Goal: Task Accomplishment & Management: Use online tool/utility

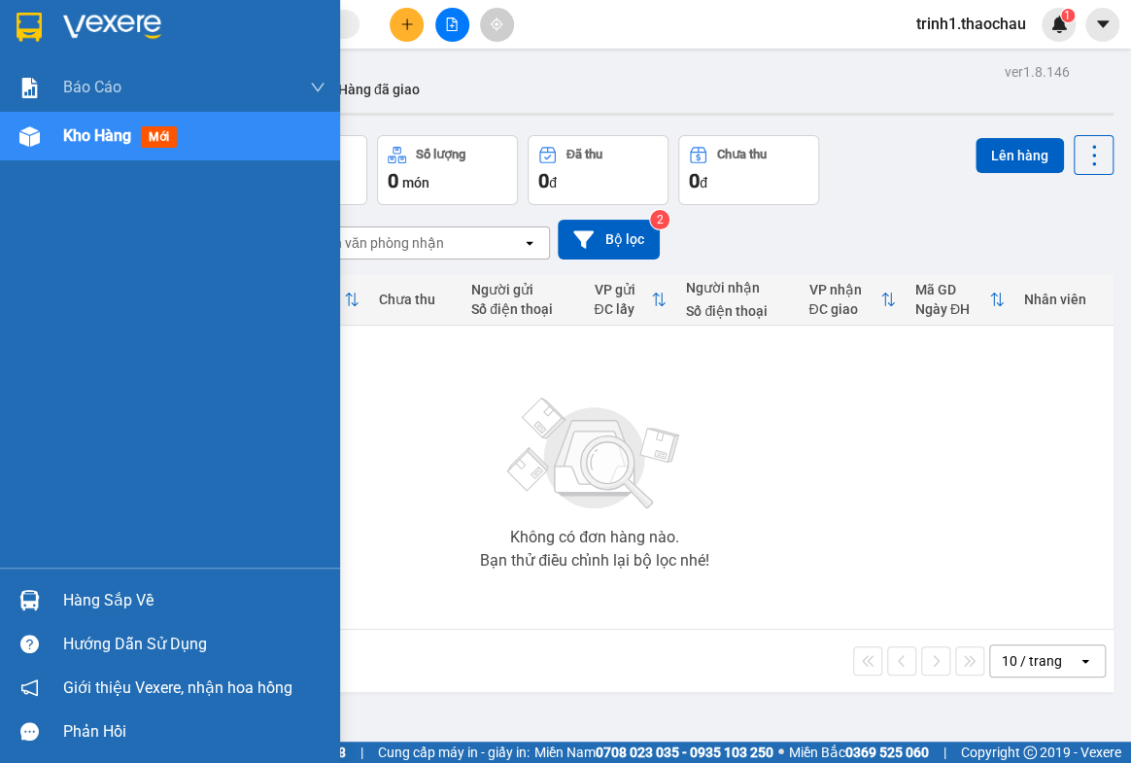
click at [106, 605] on div "Hàng sắp về" at bounding box center [194, 600] width 262 height 29
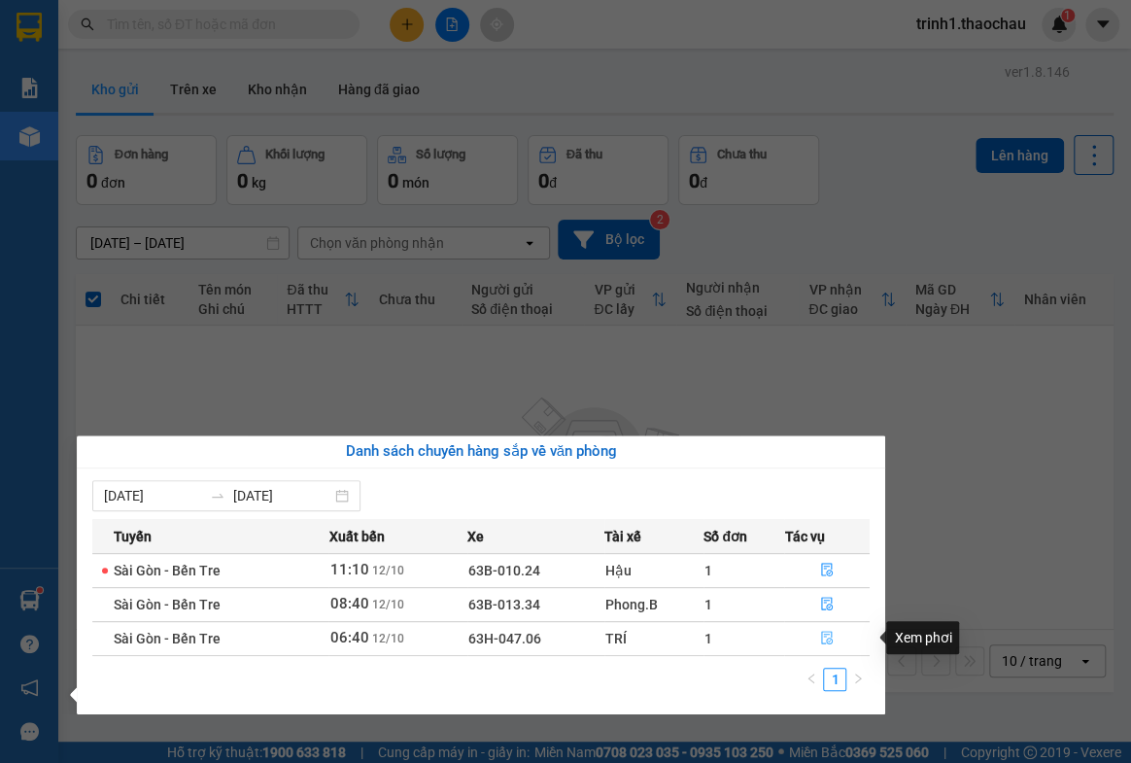
click at [835, 637] on button "button" at bounding box center [827, 638] width 84 height 31
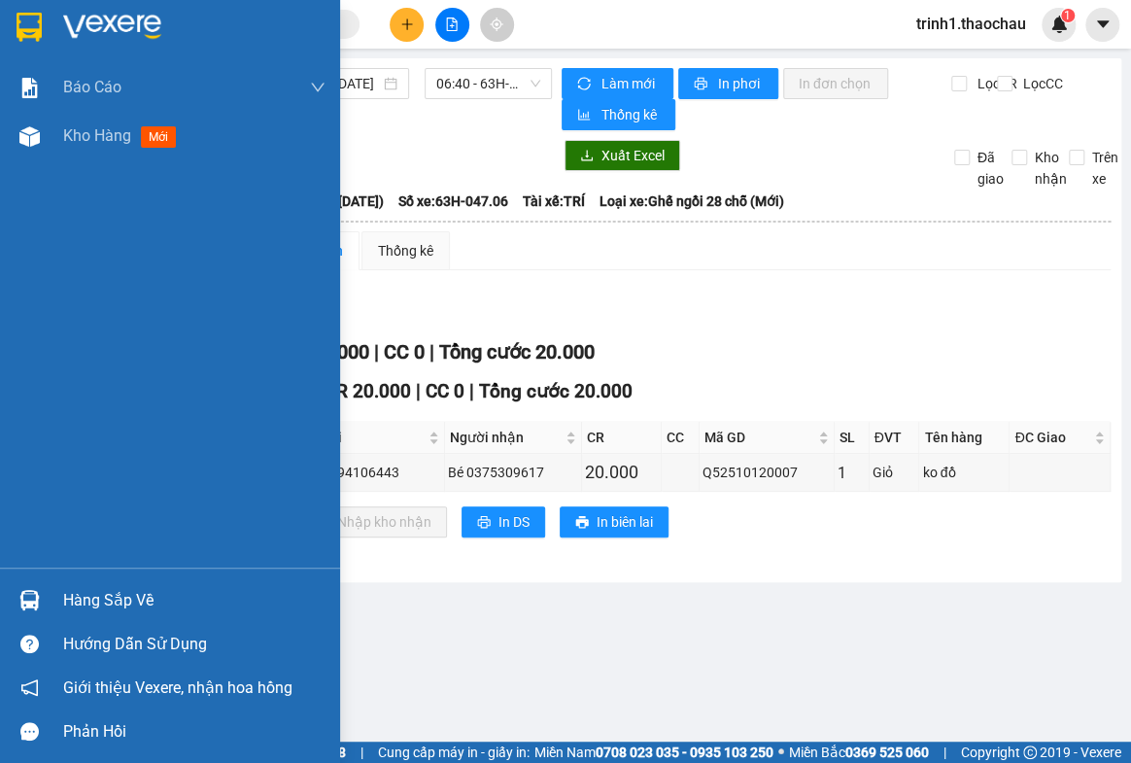
click at [124, 593] on div "Hàng sắp về" at bounding box center [194, 600] width 262 height 29
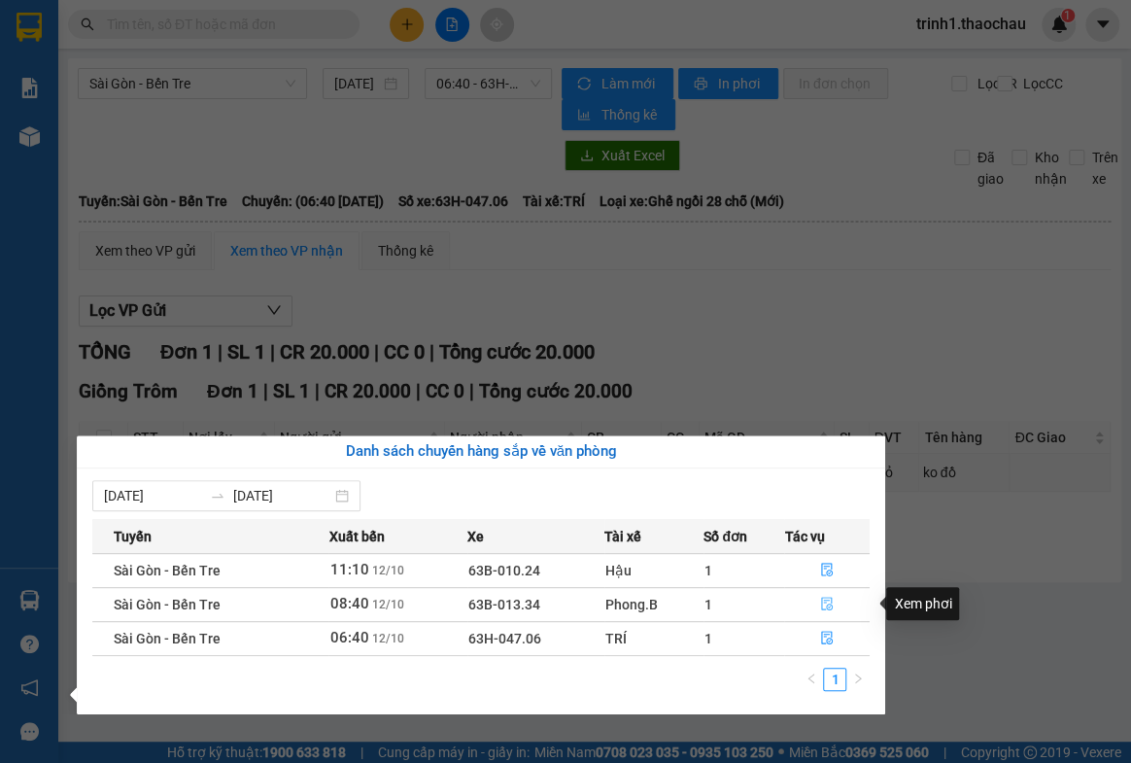
click at [828, 609] on icon "file-done" at bounding box center [828, 603] width 12 height 14
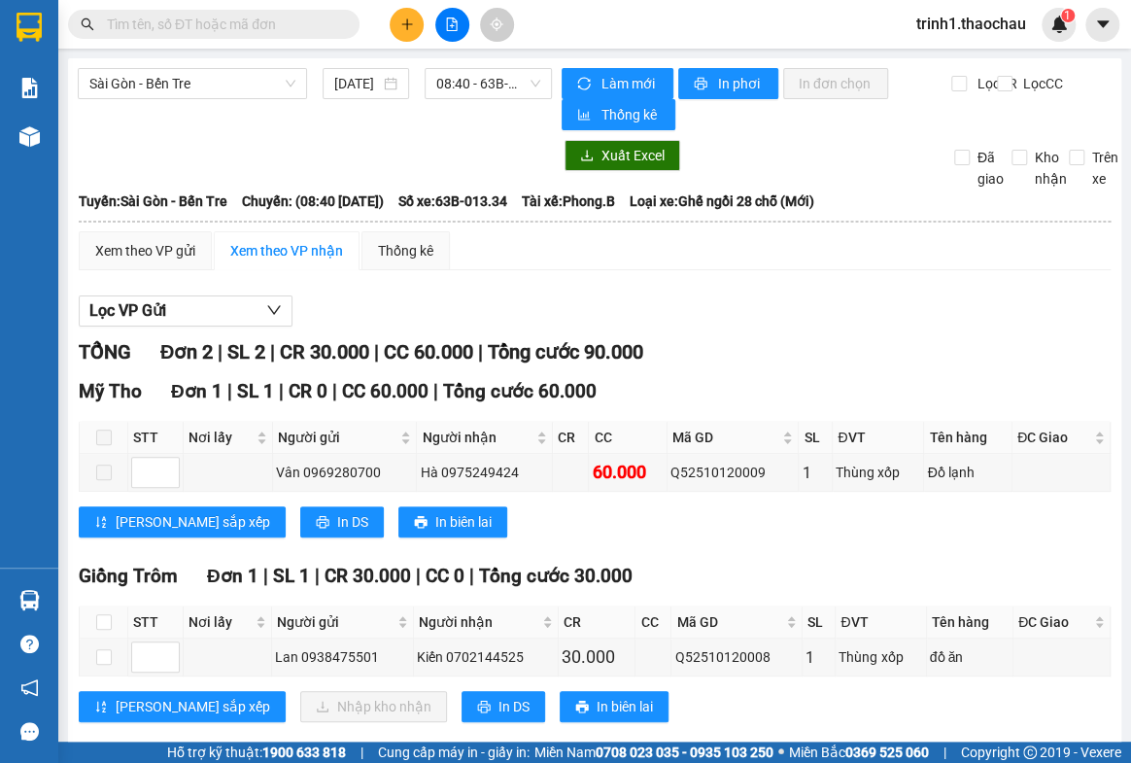
scroll to position [34, 0]
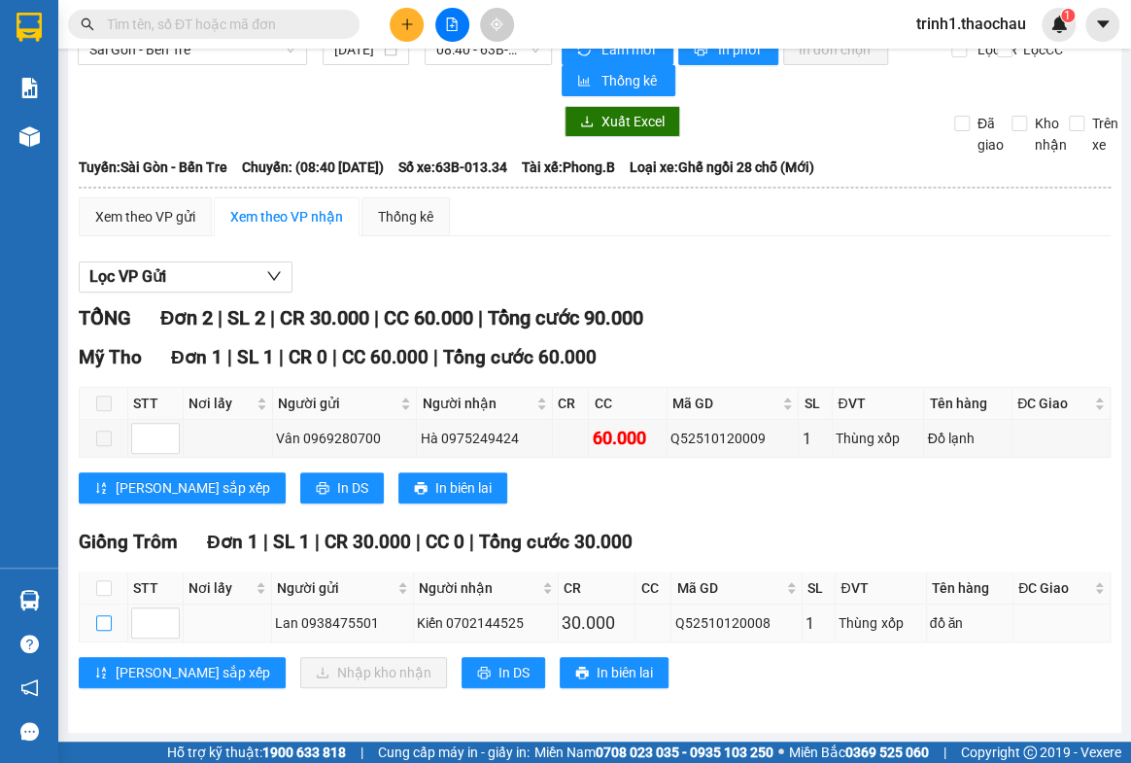
click at [104, 616] on input "checkbox" at bounding box center [104, 623] width 16 height 16
checkbox input "true"
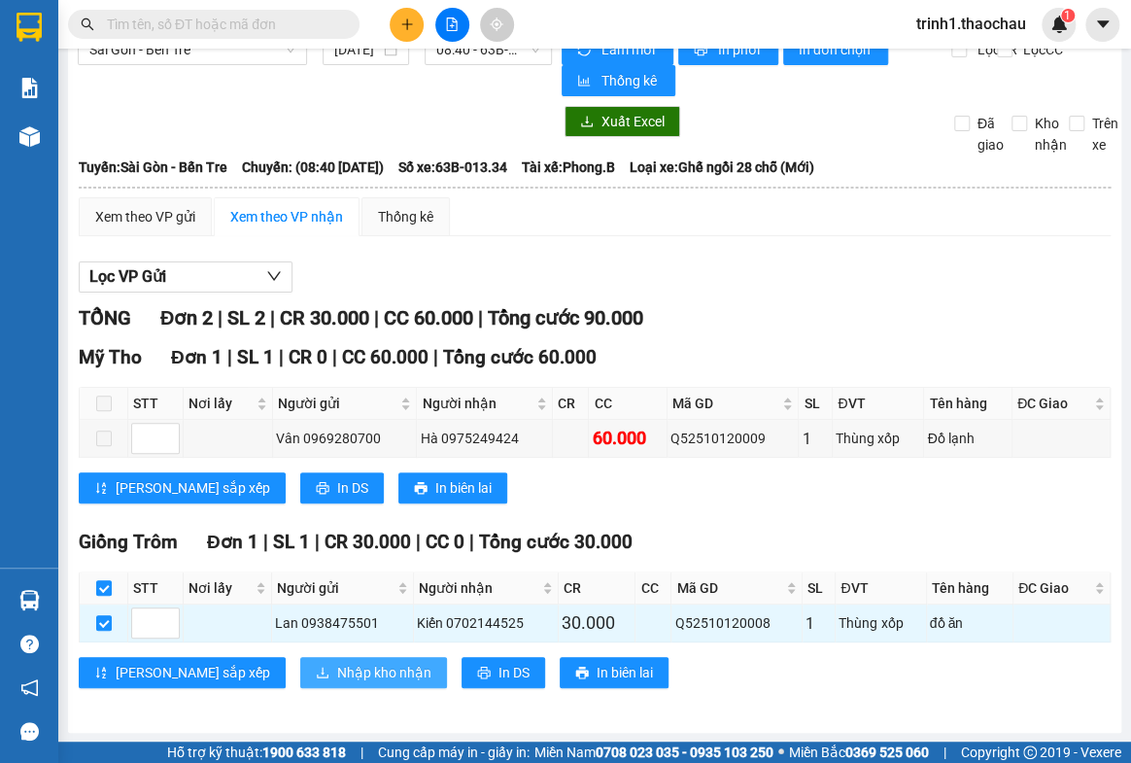
click at [337, 679] on span "Nhập kho nhận" at bounding box center [384, 671] width 94 height 21
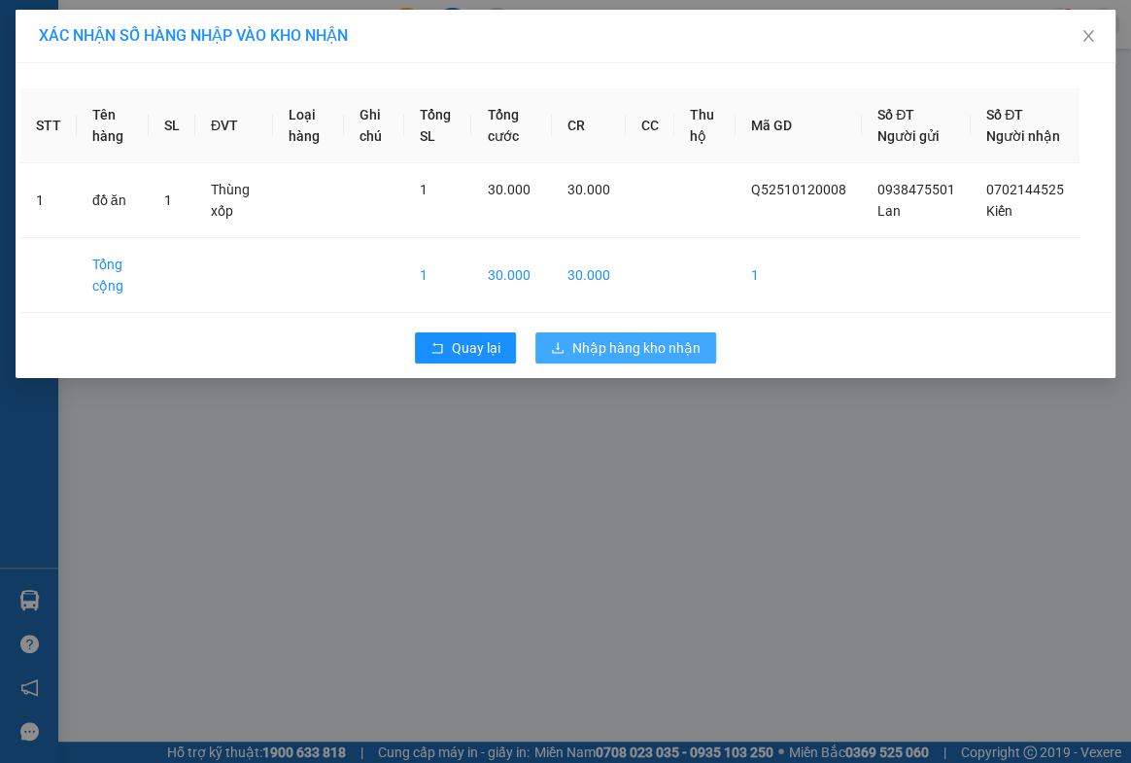
click at [622, 358] on span "Nhập hàng kho nhận" at bounding box center [636, 347] width 128 height 21
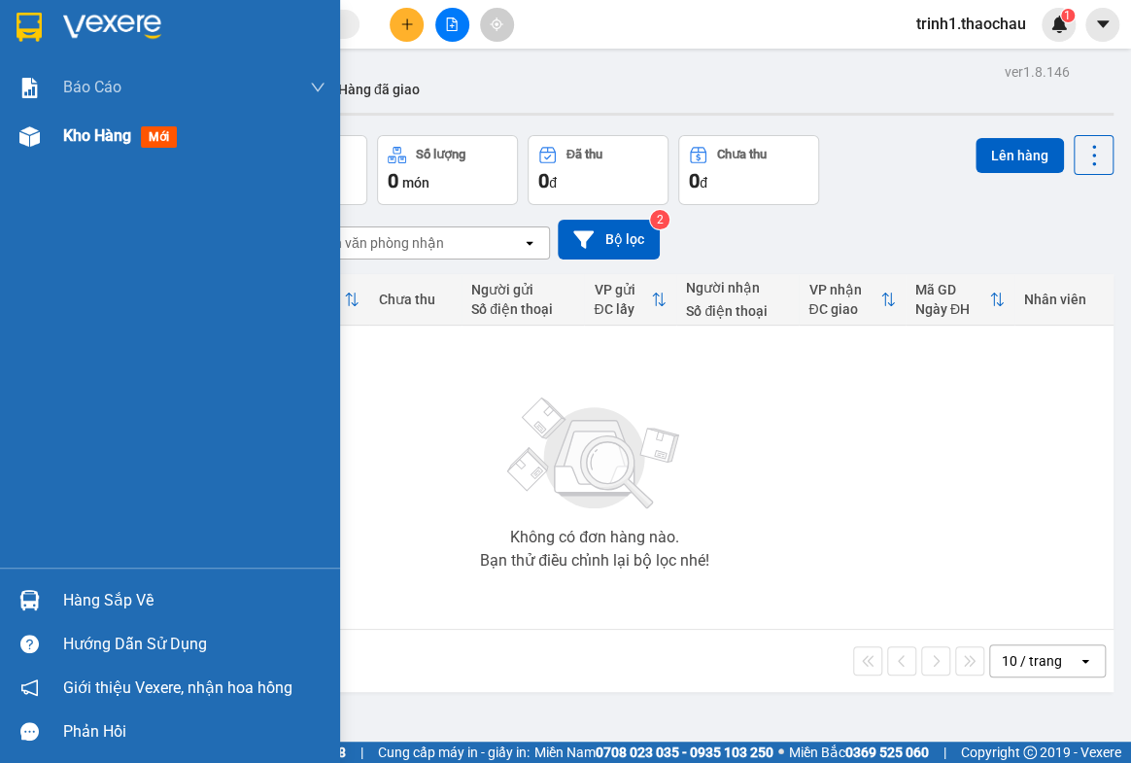
click at [88, 139] on span "Kho hàng" at bounding box center [97, 135] width 68 height 18
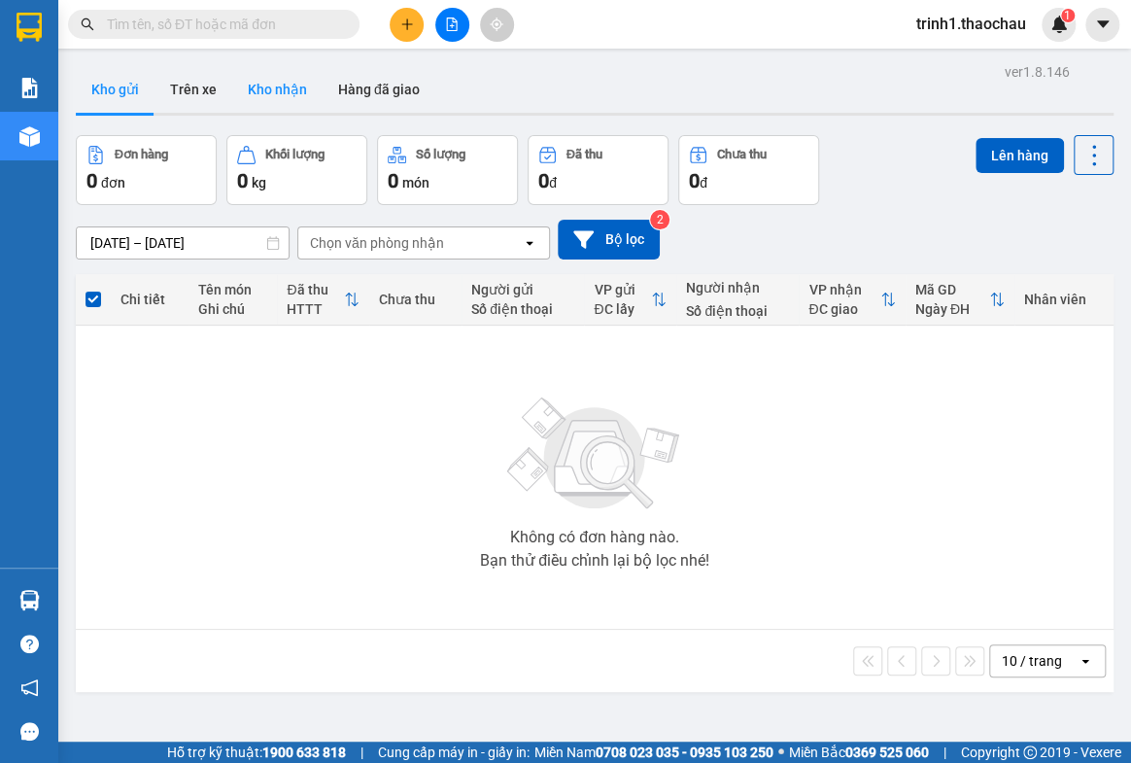
click at [278, 101] on button "Kho nhận" at bounding box center [277, 89] width 90 height 47
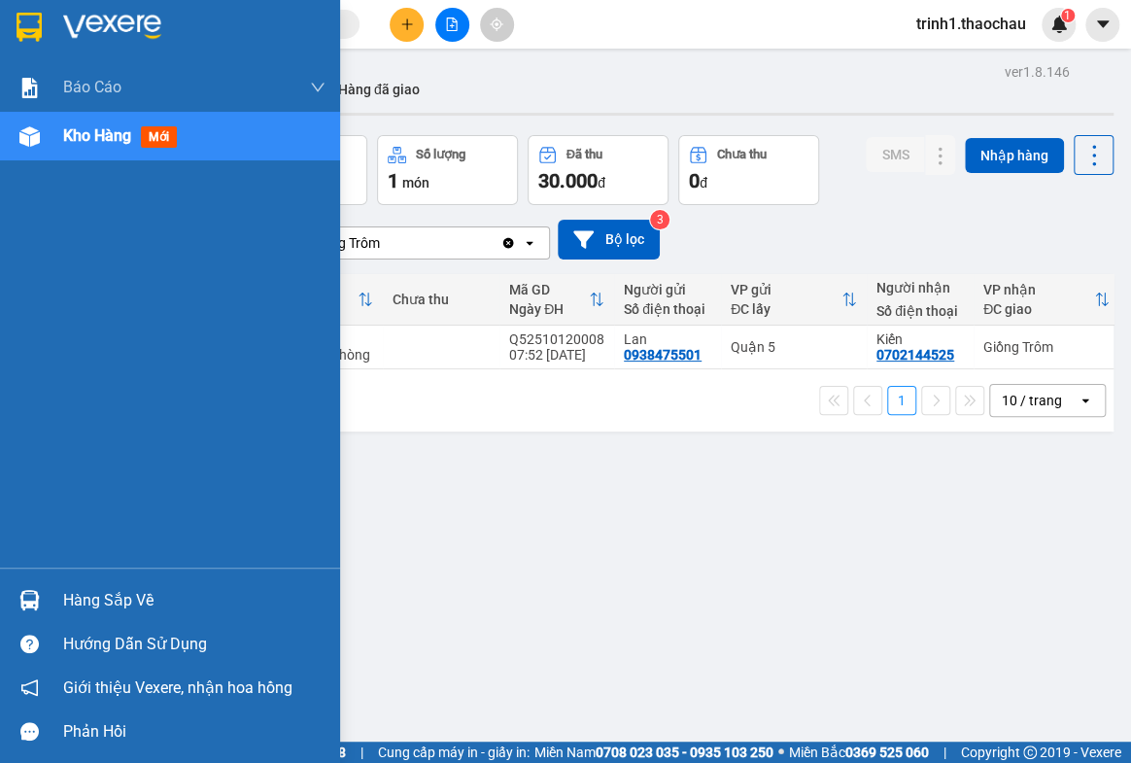
click at [77, 596] on div "Hàng sắp về" at bounding box center [194, 600] width 262 height 29
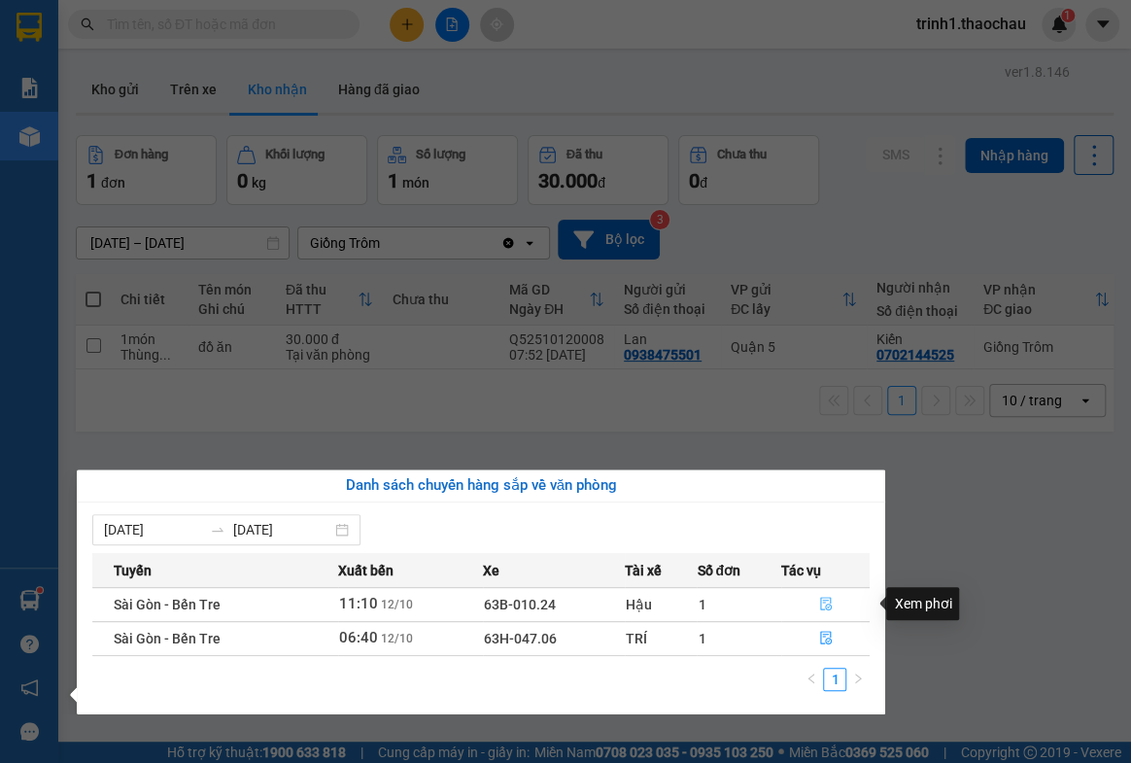
click at [826, 601] on icon "file-done" at bounding box center [826, 603] width 14 height 14
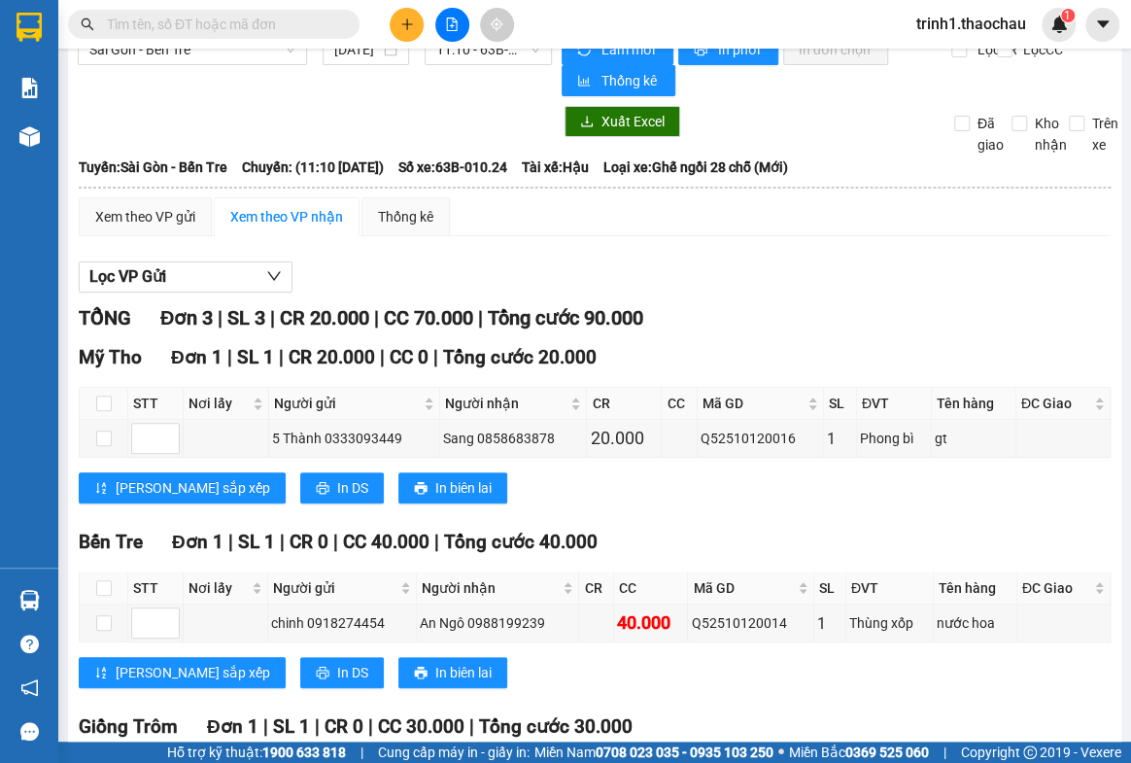
scroll to position [218, 0]
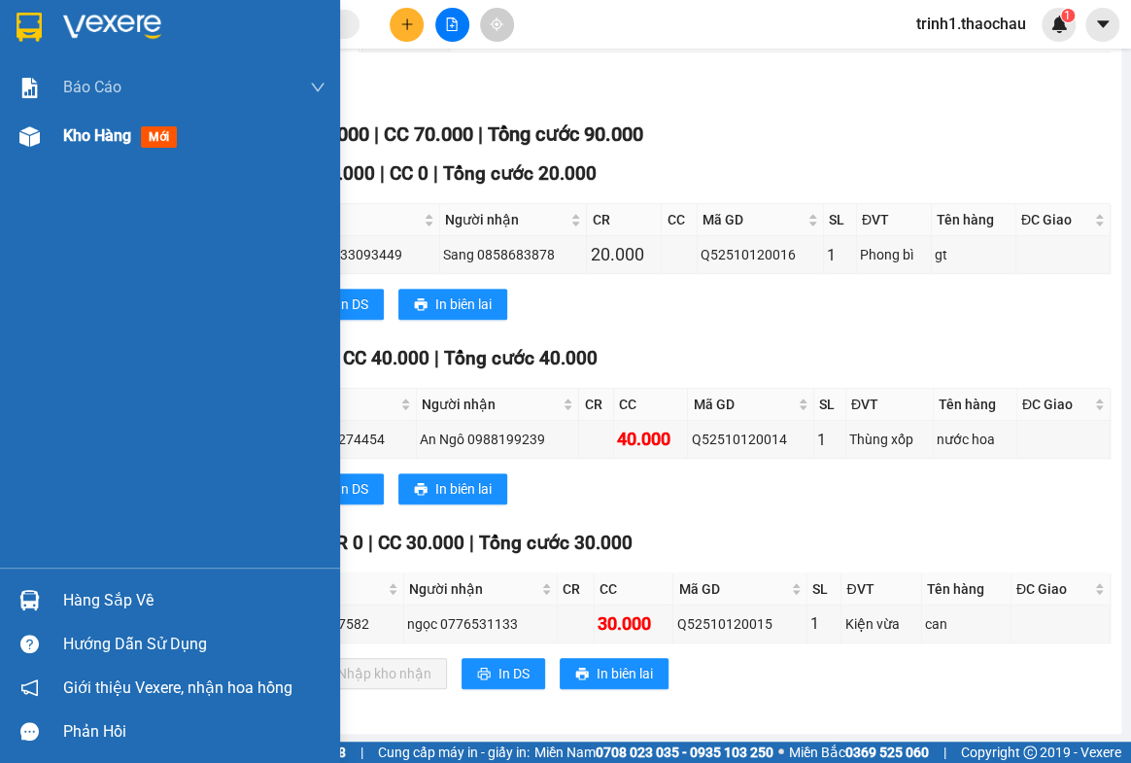
click at [90, 132] on span "Kho hàng" at bounding box center [97, 135] width 68 height 18
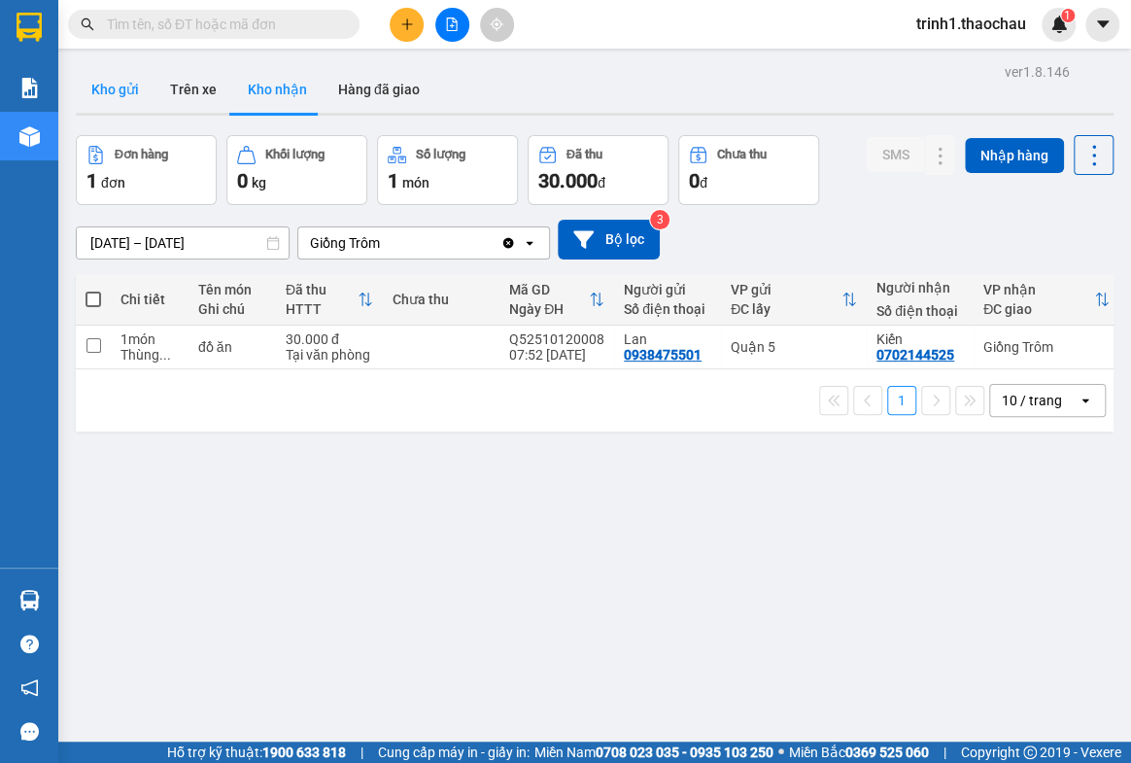
click at [134, 84] on button "Kho gửi" at bounding box center [115, 89] width 79 height 47
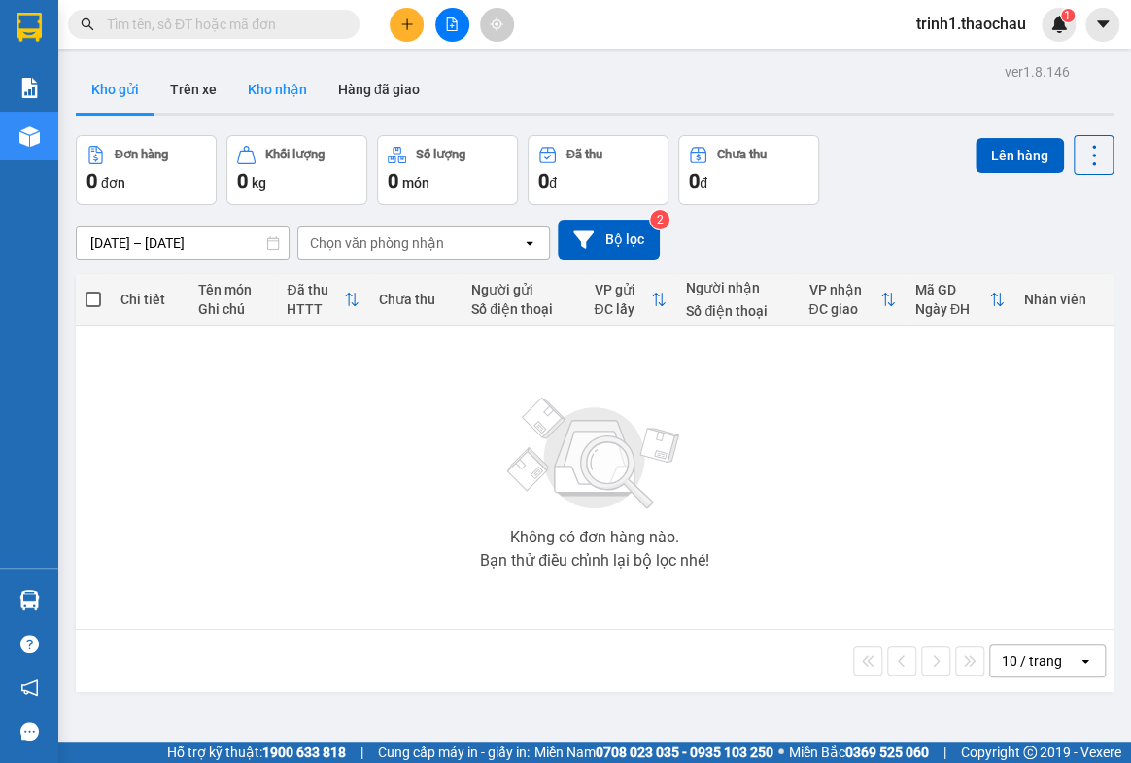
click at [262, 83] on button "Kho nhận" at bounding box center [277, 89] width 90 height 47
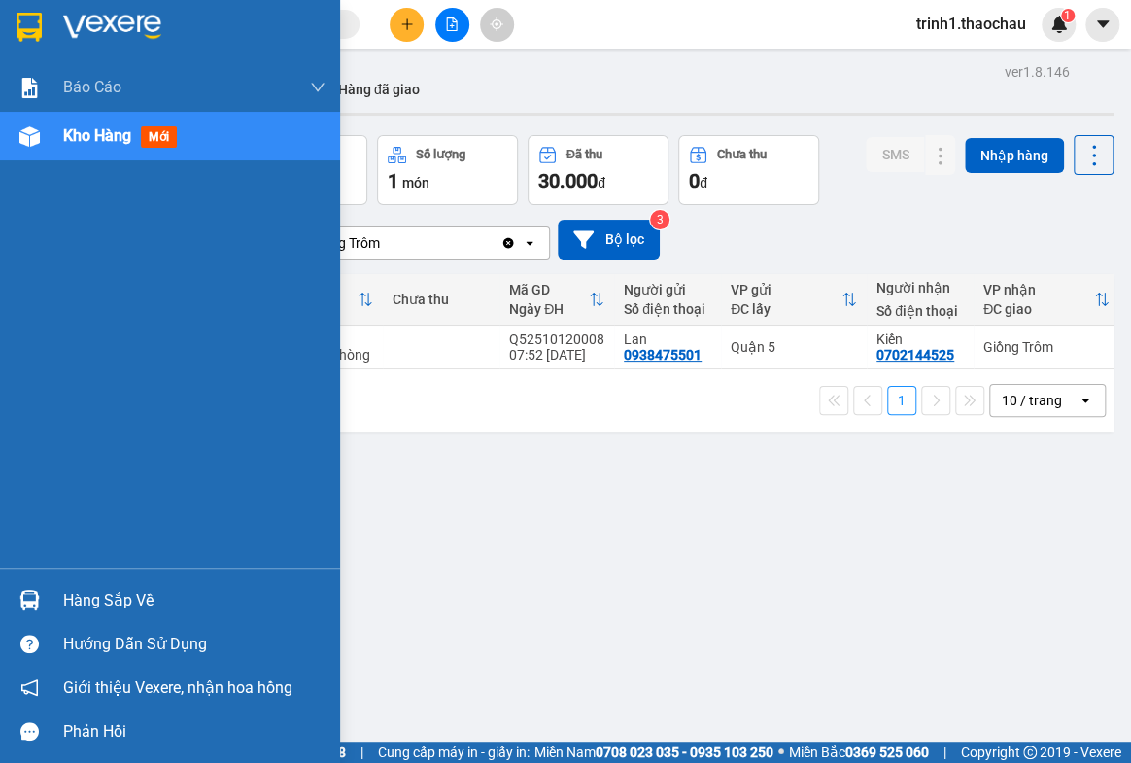
click at [139, 590] on div "Hàng sắp về" at bounding box center [194, 600] width 262 height 29
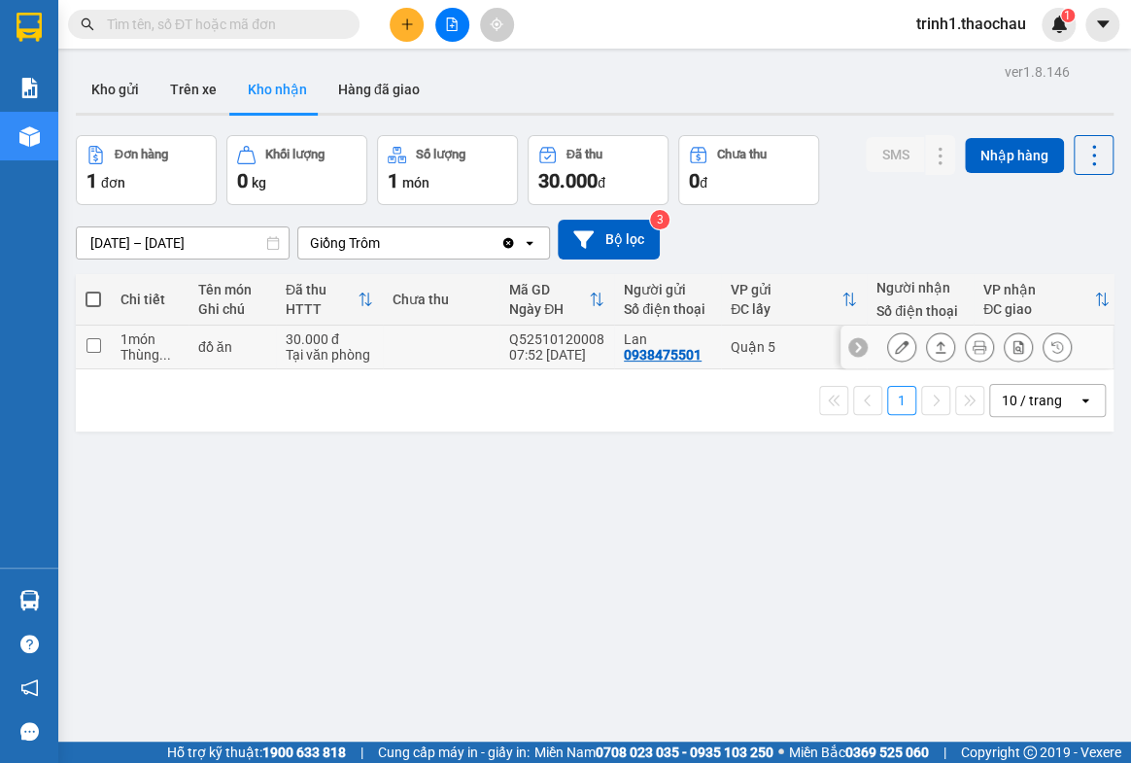
click at [370, 336] on section "Kết quả tìm kiếm ( 0 ) Bộ lọc No Data trinh1.thaochau 1 Báo cáo Báo cáo dòng ti…" at bounding box center [565, 381] width 1131 height 763
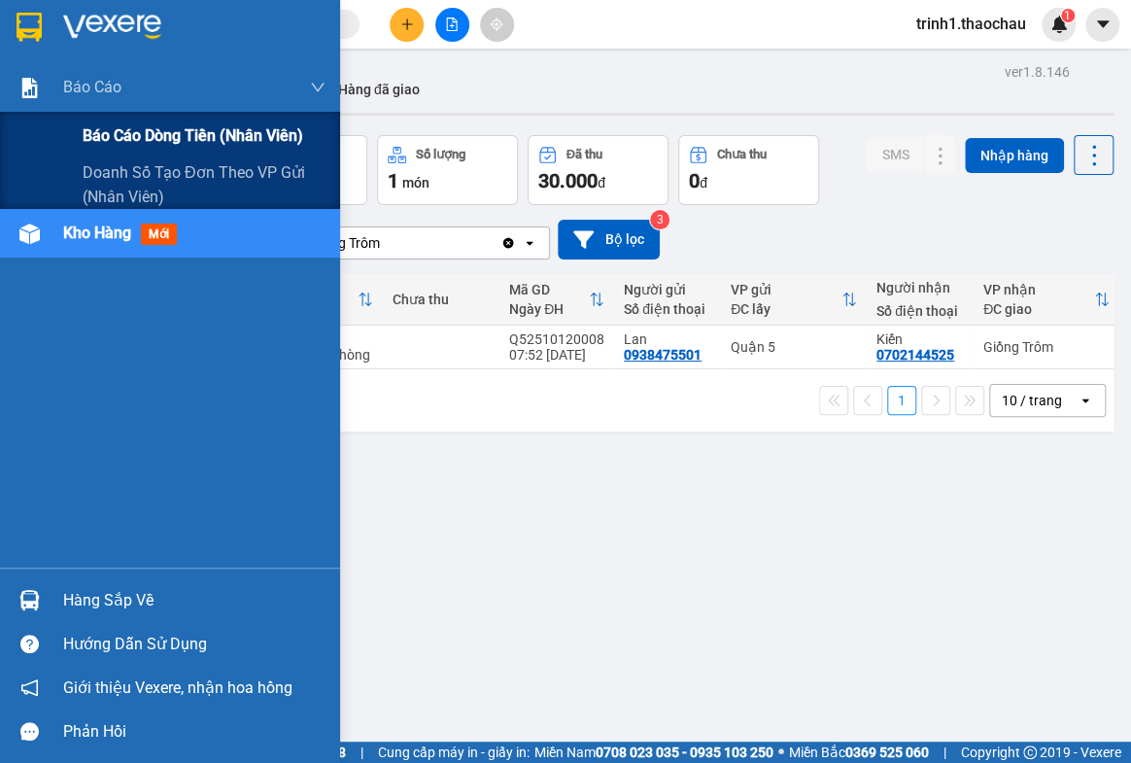
click at [104, 134] on span "Báo cáo dòng tiền (nhân viên)" at bounding box center [193, 135] width 220 height 24
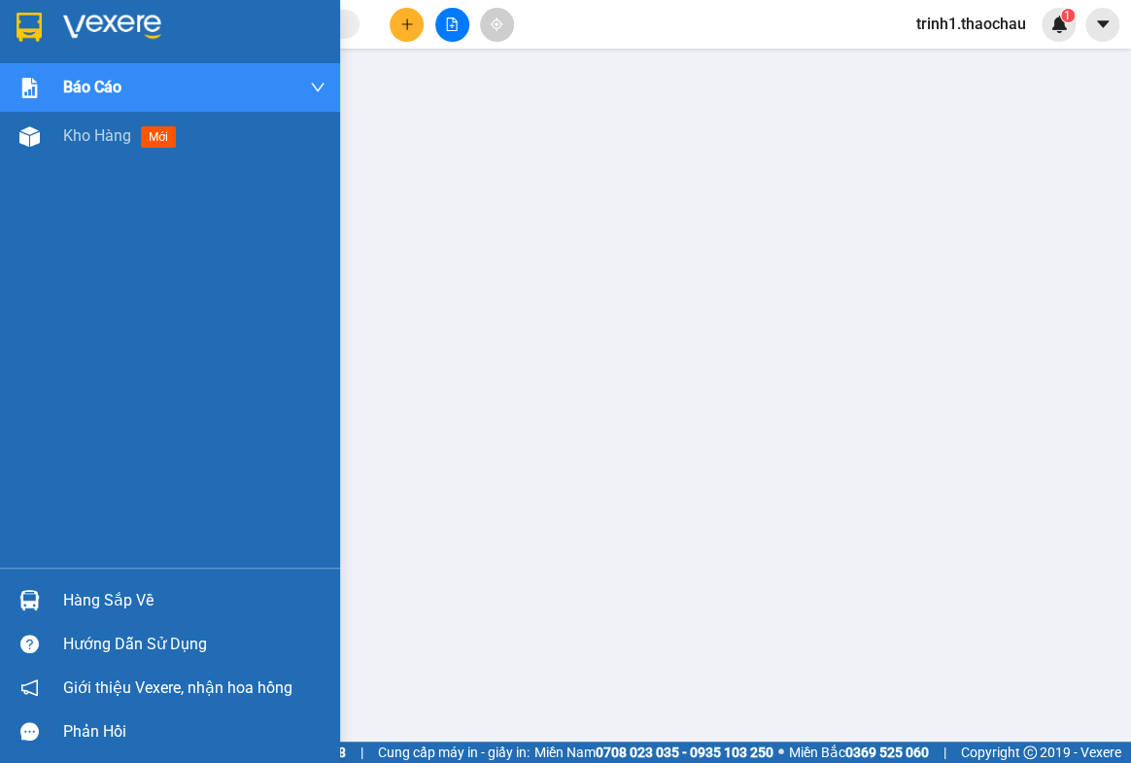
click at [104, 607] on div "Hàng sắp về" at bounding box center [194, 600] width 262 height 29
click at [80, 128] on span "Kho hàng" at bounding box center [97, 135] width 68 height 18
